Goal: Task Accomplishment & Management: Use online tool/utility

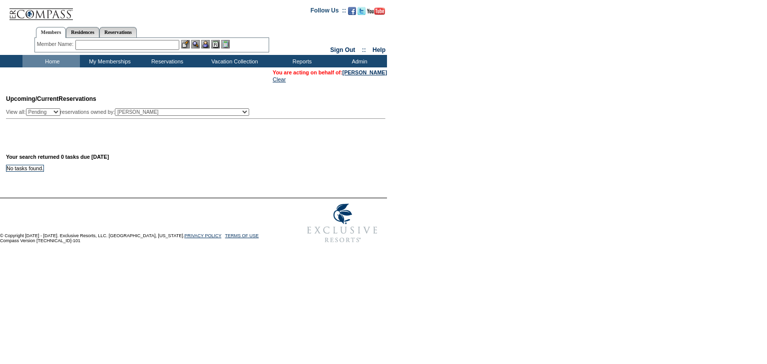
click at [368, 192] on form "Follow Us ::" at bounding box center [383, 124] width 767 height 248
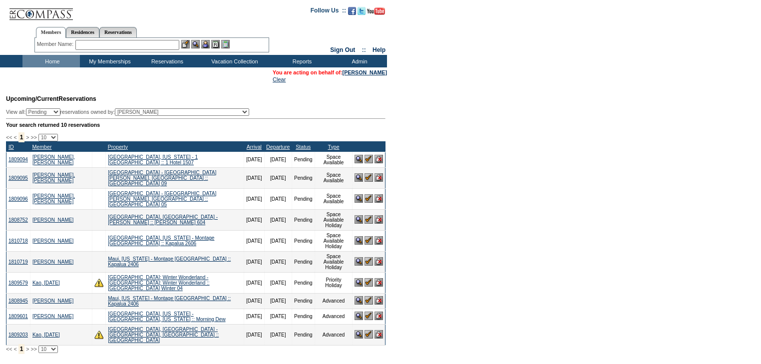
click at [368, 162] on img at bounding box center [369, 159] width 8 height 8
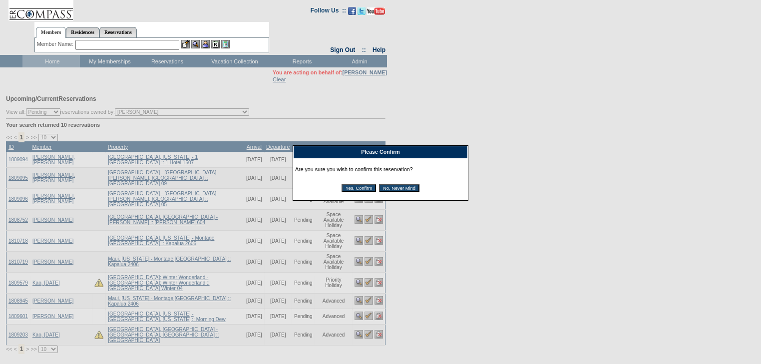
click at [365, 189] on input "Yes, Confirm" at bounding box center [359, 188] width 34 height 8
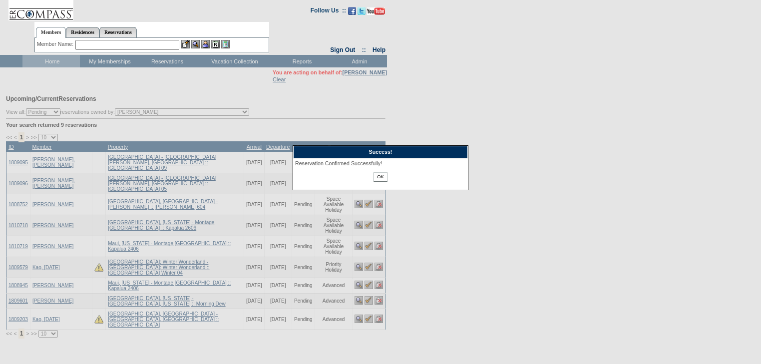
click at [376, 177] on input "OK" at bounding box center [380, 176] width 13 height 9
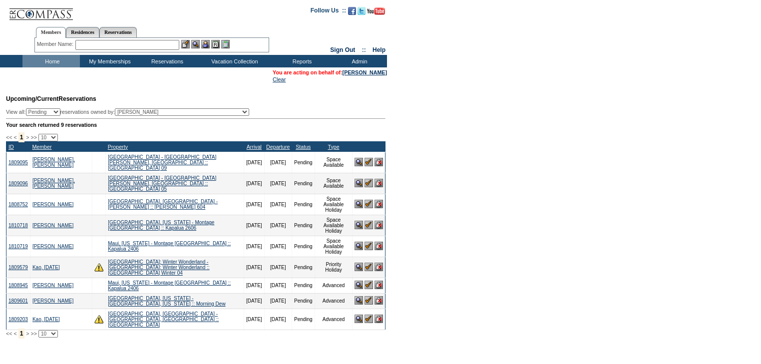
click at [366, 163] on img at bounding box center [369, 162] width 8 height 8
click at [366, 165] on img at bounding box center [369, 162] width 8 height 8
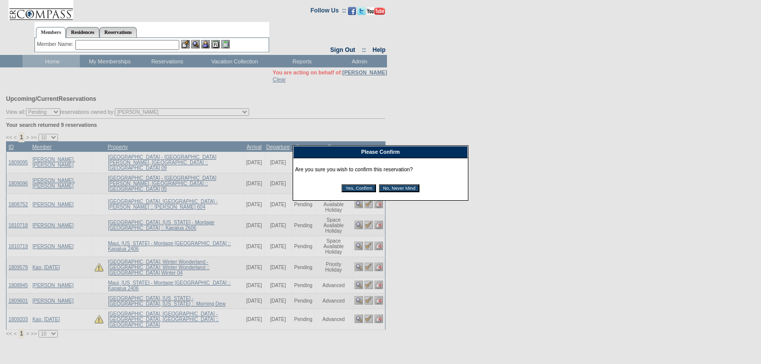
click at [368, 192] on input "Yes, Confirm" at bounding box center [359, 188] width 34 height 8
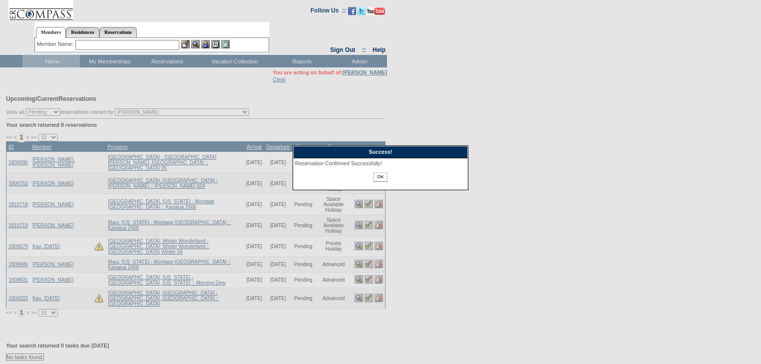
click at [378, 176] on input "OK" at bounding box center [380, 176] width 13 height 9
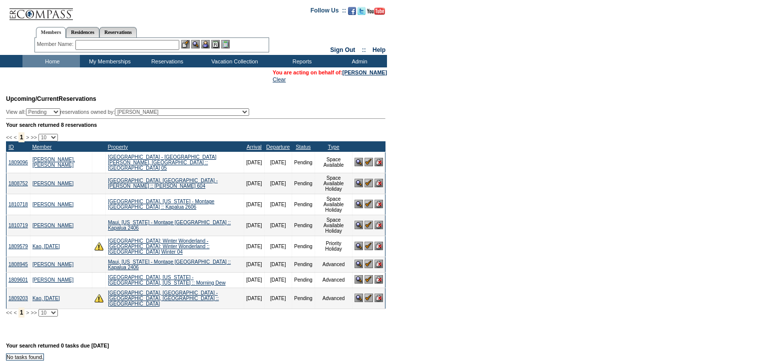
click at [369, 160] on img at bounding box center [369, 162] width 8 height 8
